Goal: Task Accomplishment & Management: Complete application form

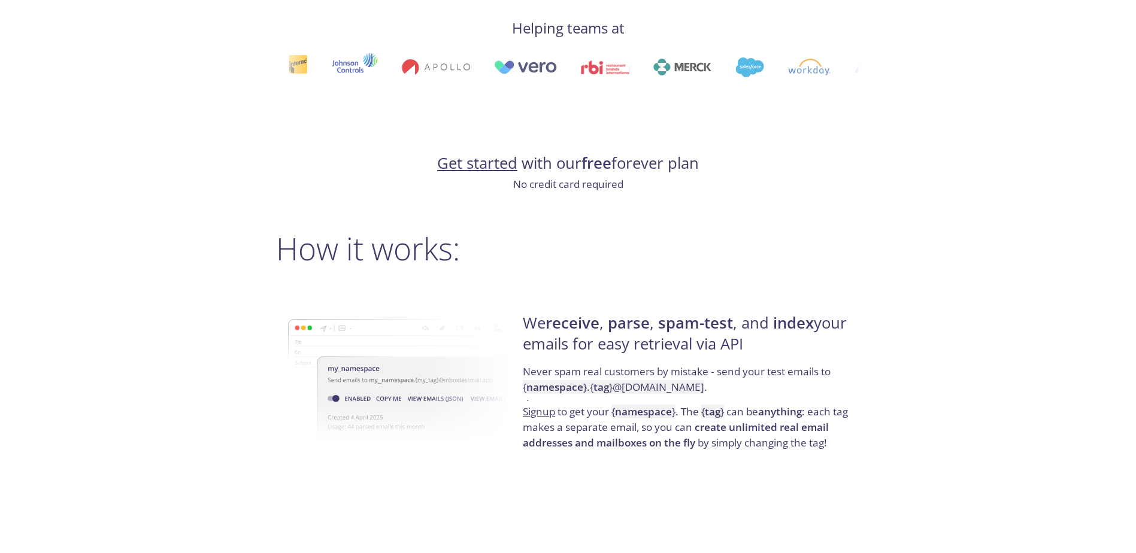
scroll to position [839, 0]
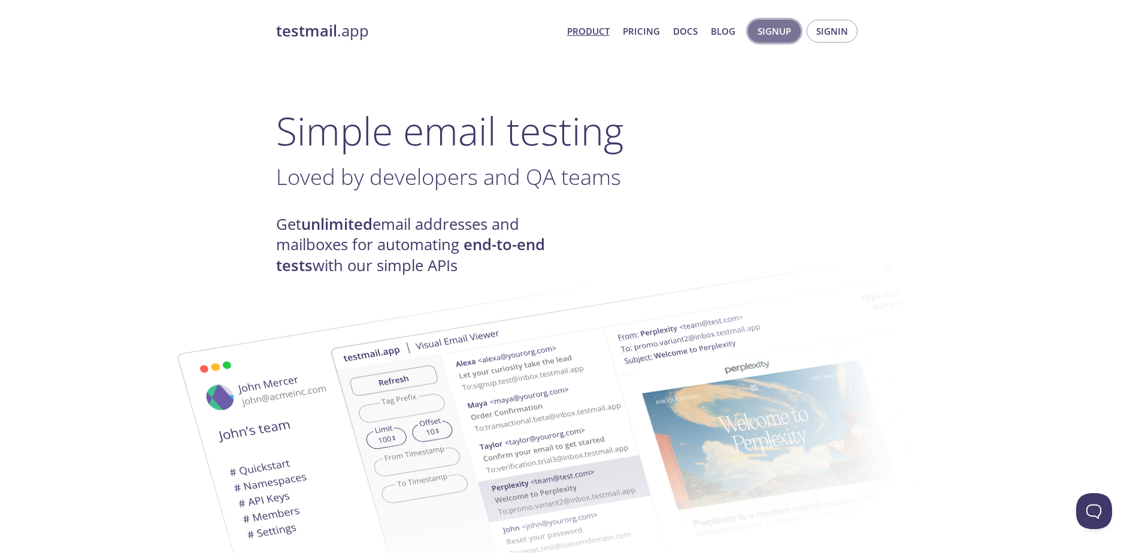
click at [787, 29] on span "Signup" at bounding box center [775, 31] width 34 height 16
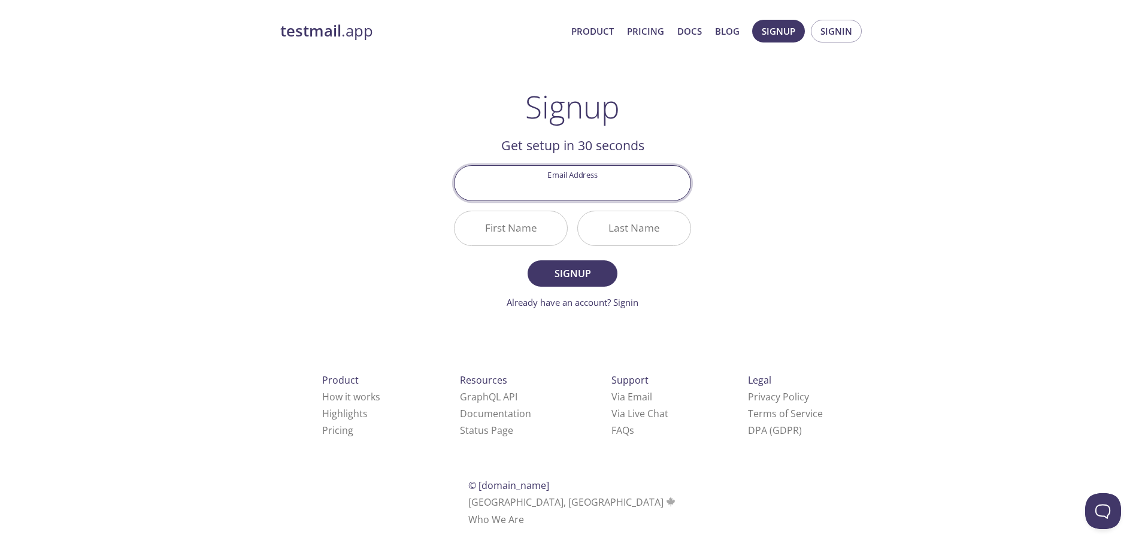
click at [607, 186] on input "Email Address" at bounding box center [573, 183] width 236 height 34
type input "[EMAIL_ADDRESS][DOMAIN_NAME]"
click at [510, 223] on input "First Name" at bounding box center [511, 228] width 113 height 34
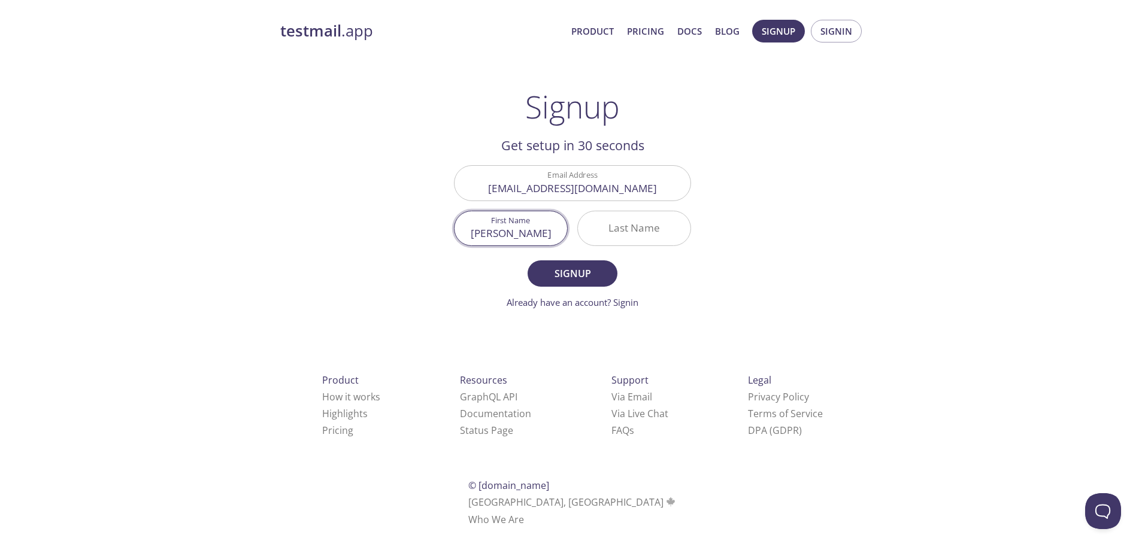
type input "[PERSON_NAME]"
type input "tarek"
click at [586, 284] on button "Signup" at bounding box center [573, 274] width 90 height 26
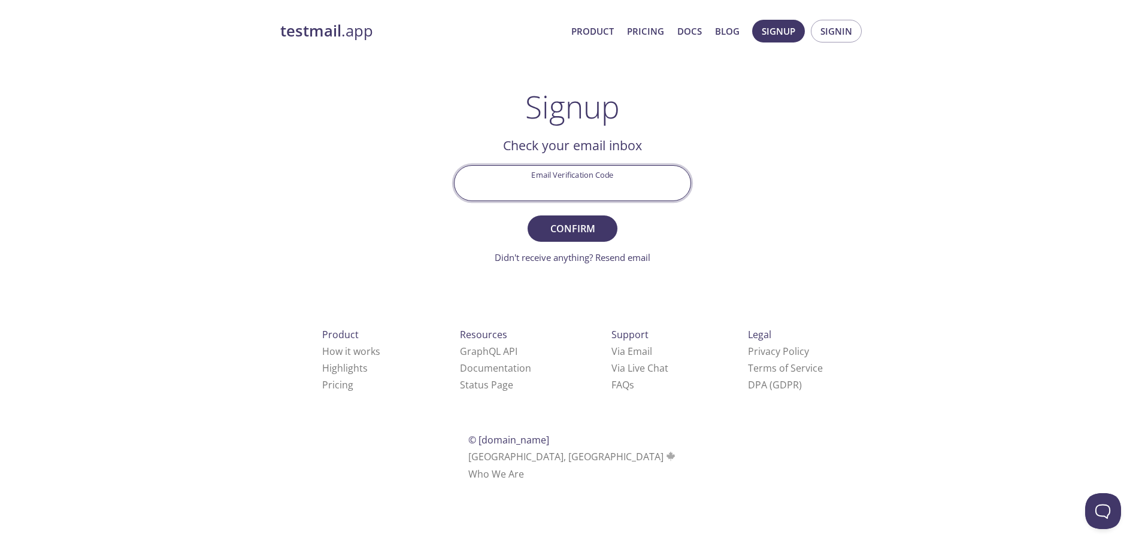
click at [602, 183] on input "Email Verification Code" at bounding box center [573, 183] width 236 height 34
type input "1T54YM7"
click at [599, 224] on span "Confirm" at bounding box center [572, 228] width 63 height 17
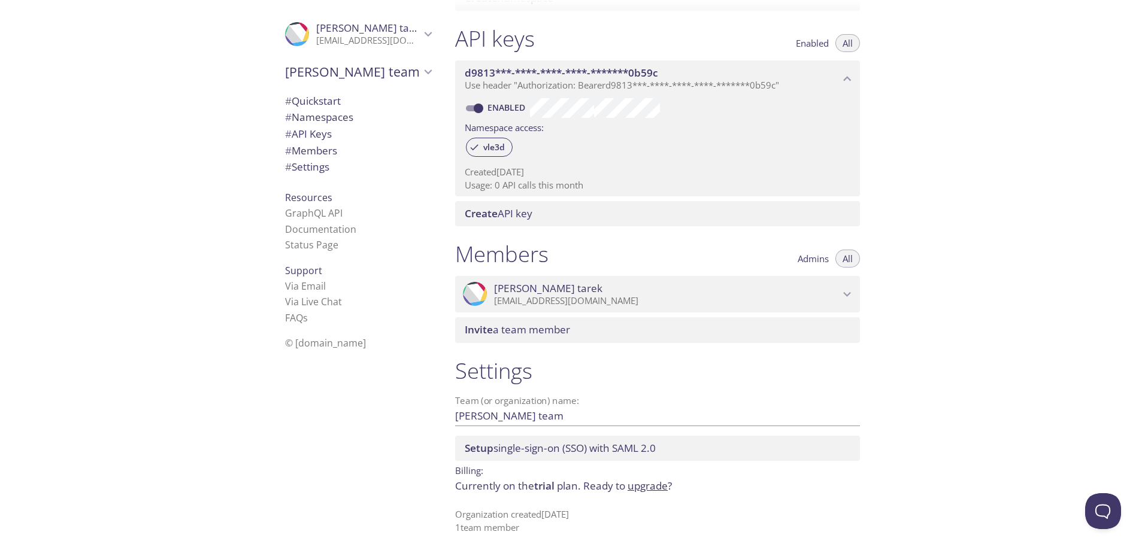
scroll to position [59, 0]
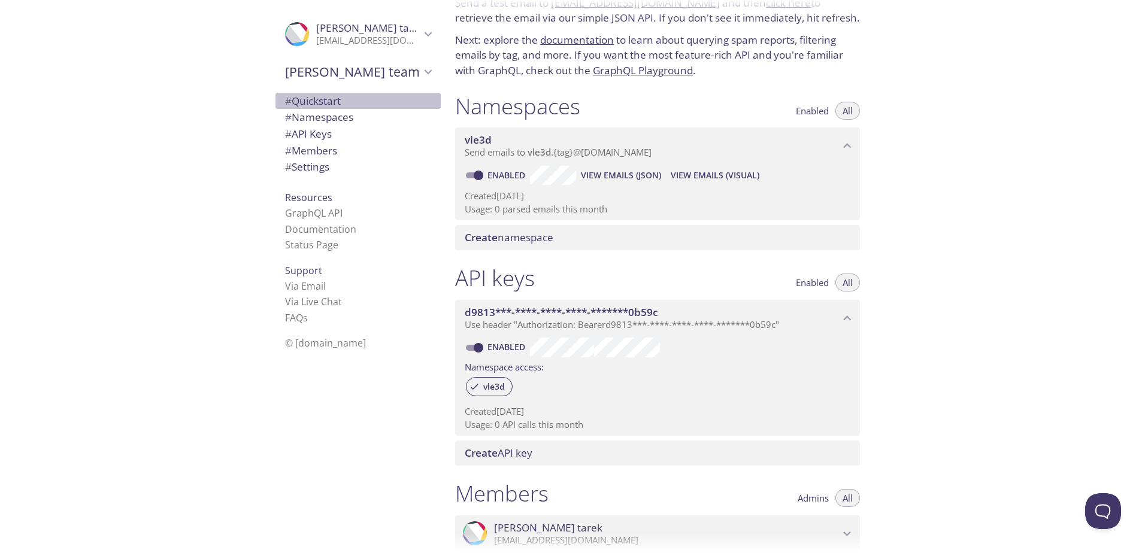
click at [328, 99] on span "# Quickstart" at bounding box center [313, 101] width 56 height 14
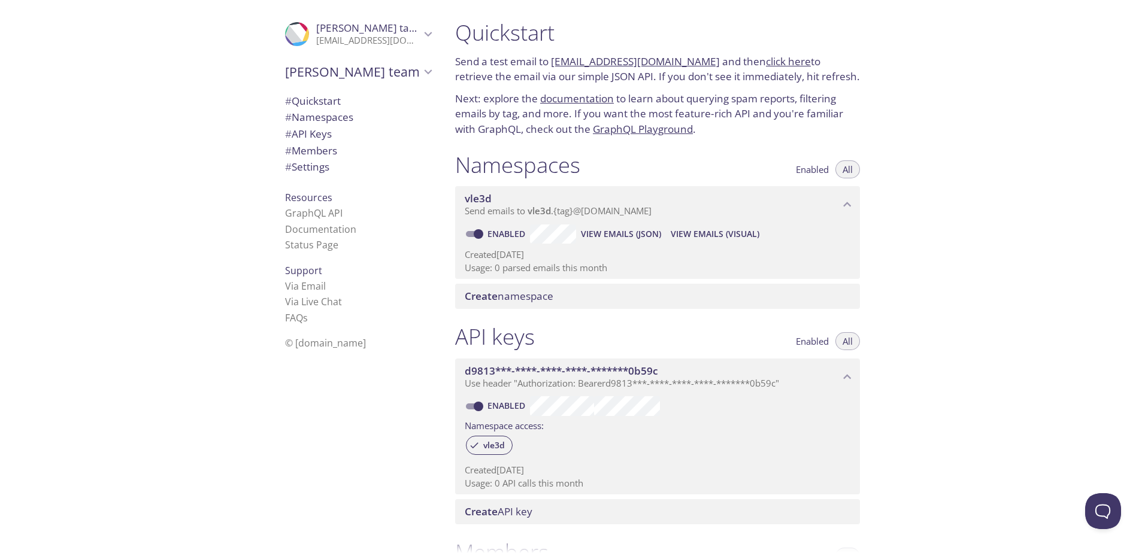
click at [769, 61] on link "click here" at bounding box center [788, 62] width 45 height 14
